Goal: Task Accomplishment & Management: Manage account settings

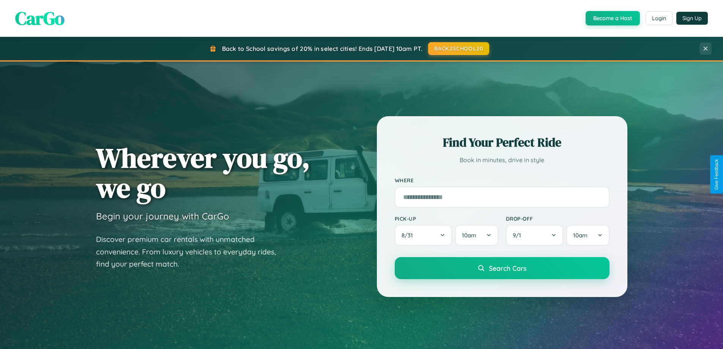
scroll to position [522, 0]
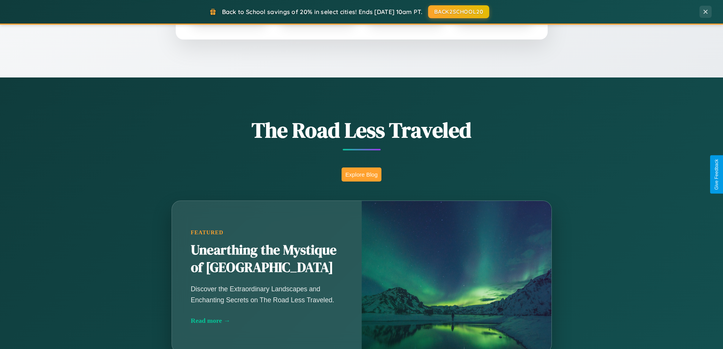
click at [361, 174] on button "Explore Blog" at bounding box center [361, 174] width 40 height 14
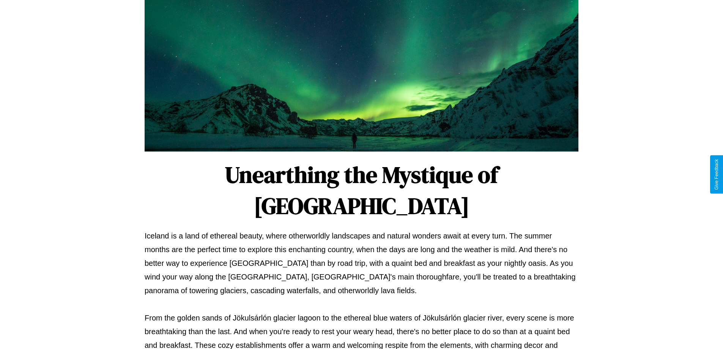
scroll to position [245, 0]
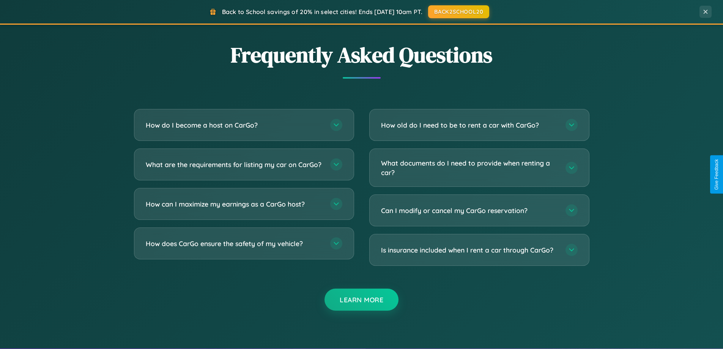
scroll to position [1459, 0]
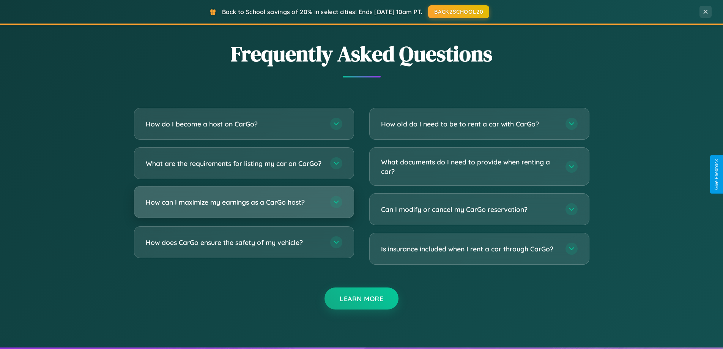
click at [243, 207] on h3 "How can I maximize my earnings as a CarGo host?" at bounding box center [234, 201] width 177 height 9
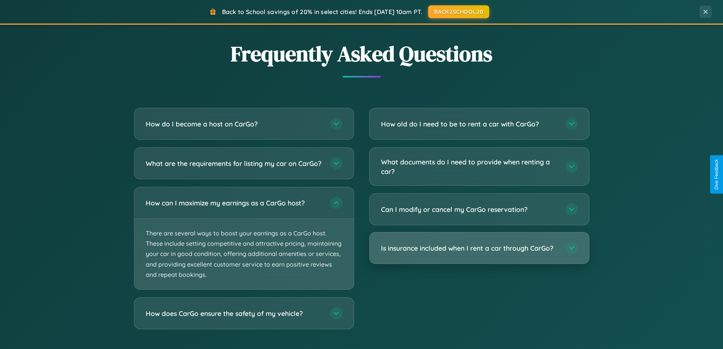
click at [479, 248] on h3 "Is insurance included when I rent a car through CarGo?" at bounding box center [469, 247] width 177 height 9
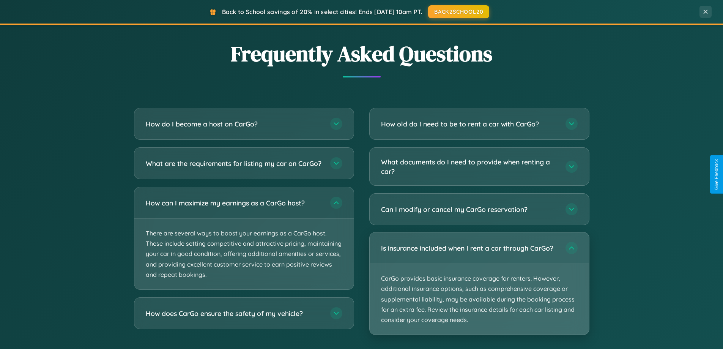
click at [479, 283] on p "CarGo provides basic insurance coverage for renters. However, additional insura…" at bounding box center [478, 299] width 219 height 71
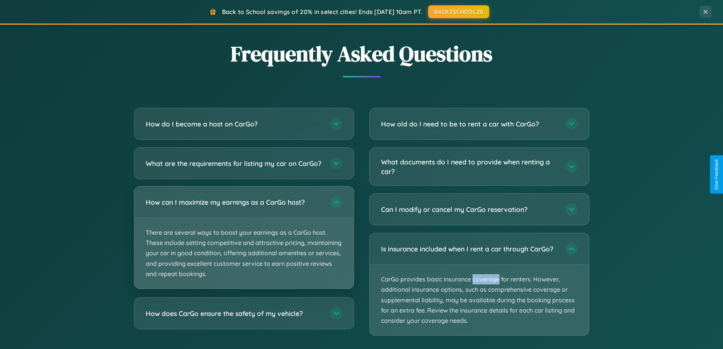
click at [243, 244] on p "There are several ways to boost your earnings as a CarGo host. These include se…" at bounding box center [243, 253] width 219 height 71
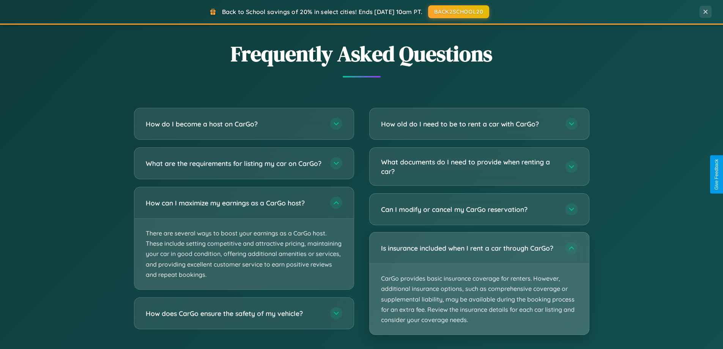
click at [479, 283] on p "CarGo provides basic insurance coverage for renters. However, additional insura…" at bounding box center [478, 299] width 219 height 71
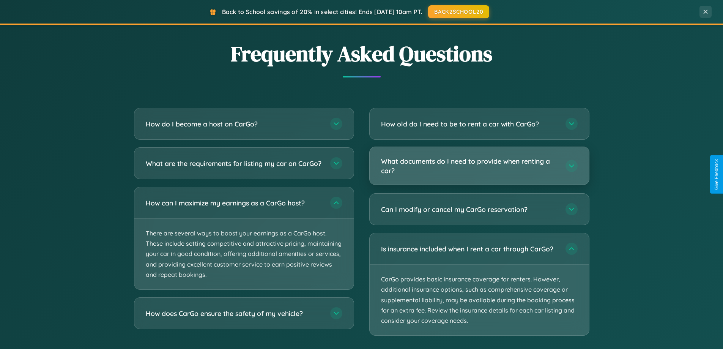
click at [479, 166] on h3 "What documents do I need to provide when renting a car?" at bounding box center [469, 165] width 177 height 19
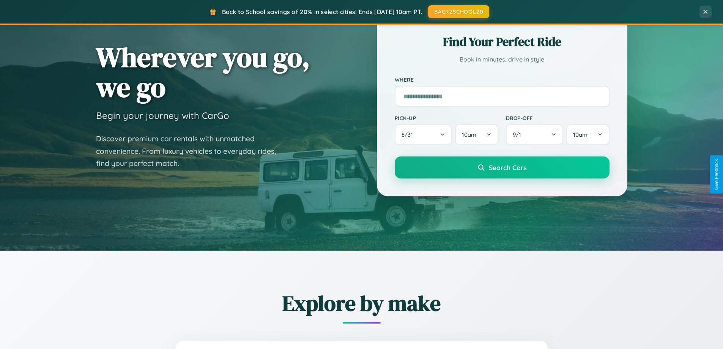
scroll to position [0, 0]
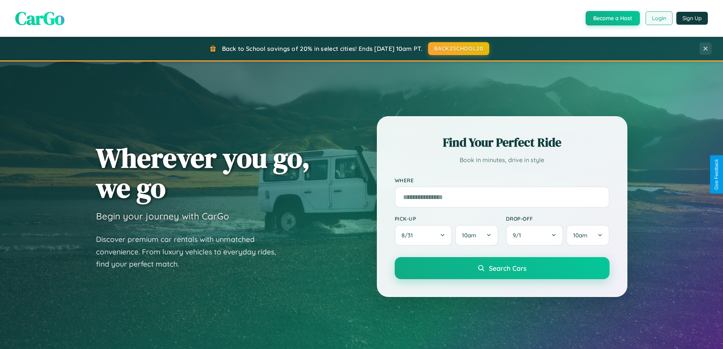
click at [658, 18] on button "Login" at bounding box center [658, 18] width 27 height 14
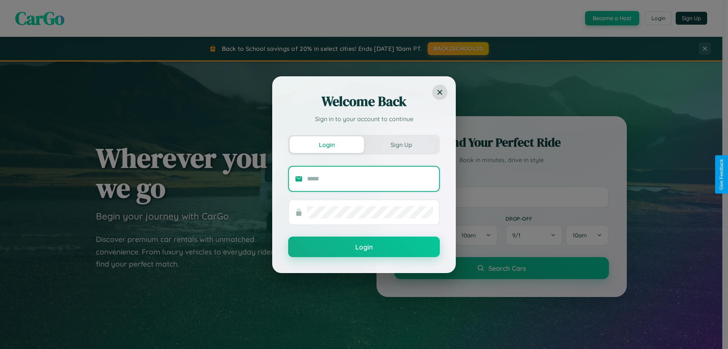
click at [370, 178] on input "text" at bounding box center [370, 179] width 126 height 12
type input "**********"
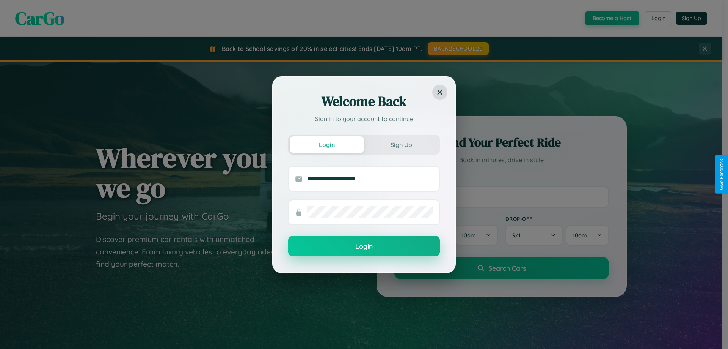
click at [364, 246] on button "Login" at bounding box center [364, 246] width 152 height 20
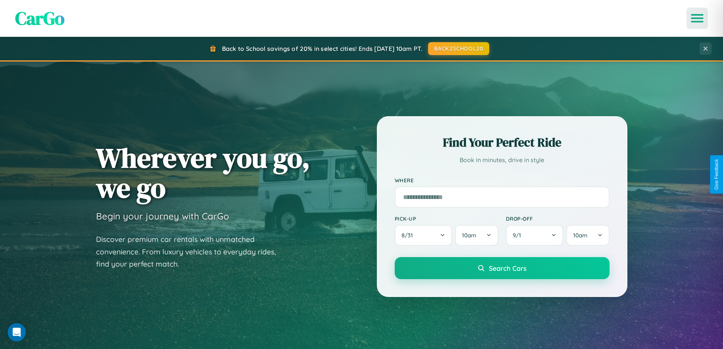
click at [697, 18] on icon "Open menu" at bounding box center [696, 18] width 11 height 7
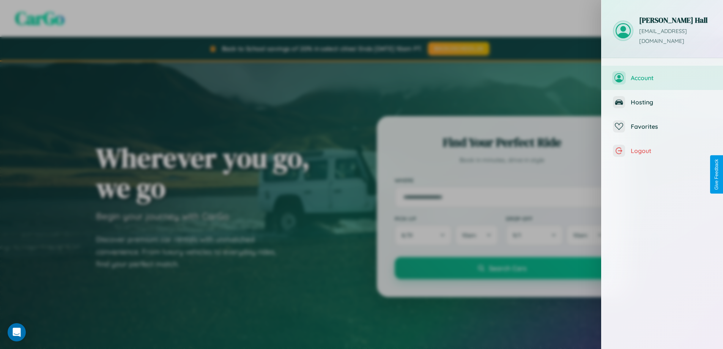
click at [662, 74] on span "Account" at bounding box center [670, 78] width 81 height 8
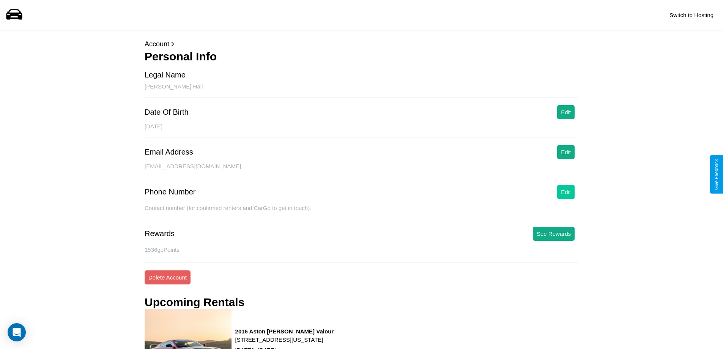
click at [566, 192] on button "Edit" at bounding box center [565, 192] width 17 height 14
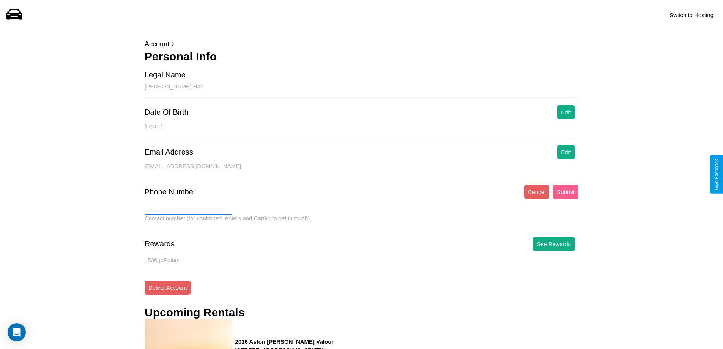
click at [188, 209] on input "text" at bounding box center [188, 209] width 87 height 12
type input "**********"
click at [565, 192] on button "Submit" at bounding box center [565, 192] width 25 height 14
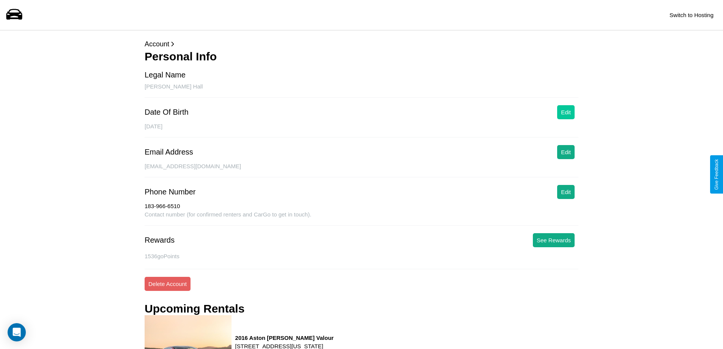
click at [566, 112] on button "Edit" at bounding box center [565, 112] width 17 height 14
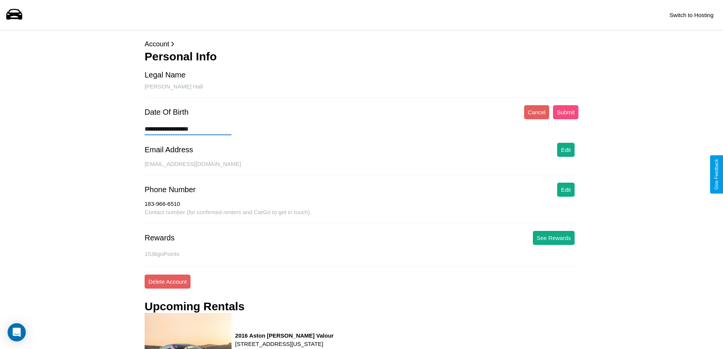
type input "**********"
click at [565, 112] on button "Submit" at bounding box center [565, 112] width 25 height 14
